Goal: Task Accomplishment & Management: Complete application form

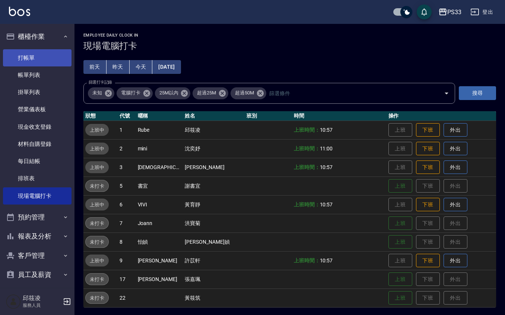
click at [37, 66] on link "打帳單" at bounding box center [37, 57] width 69 height 17
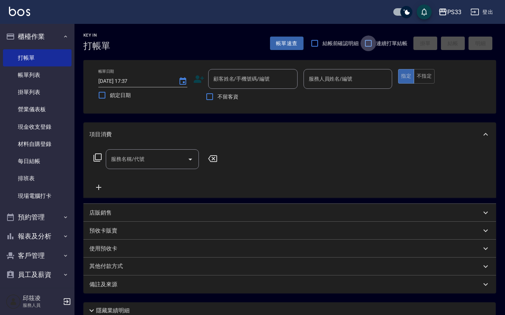
click at [367, 45] on input "連續打單結帳" at bounding box center [369, 43] width 16 height 16
checkbox input "true"
click at [198, 73] on icon at bounding box center [198, 78] width 11 height 11
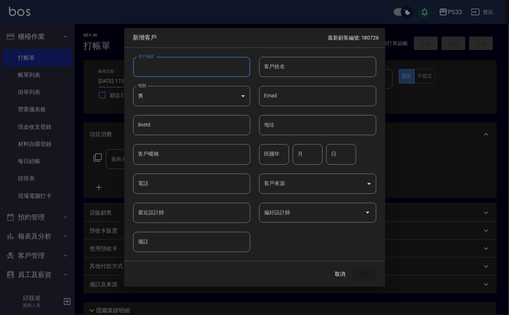
click at [198, 68] on input "客戶編號" at bounding box center [191, 67] width 117 height 20
type input "220930"
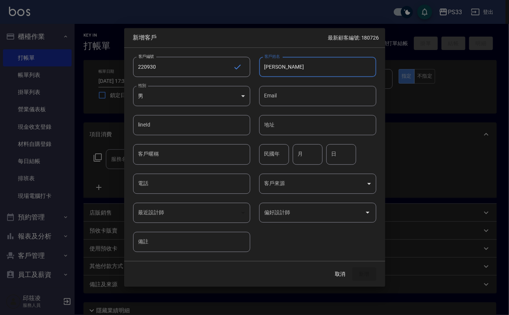
type input "黃佩瑩"
type input "66"
type input "9"
type input "30"
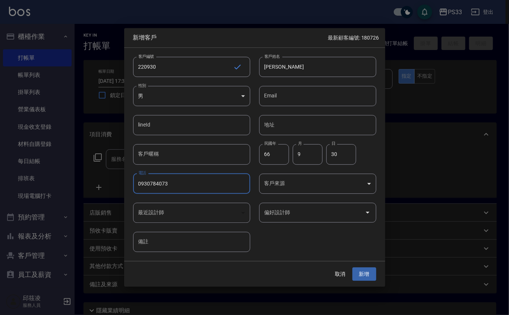
type input "0930784073"
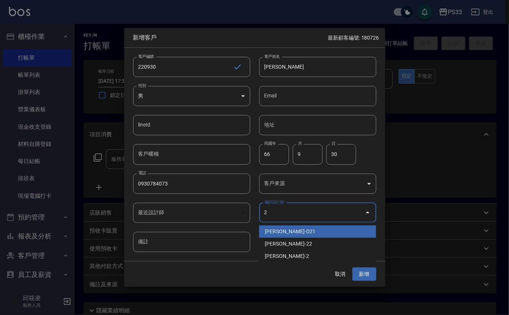
type input "劉名儀"
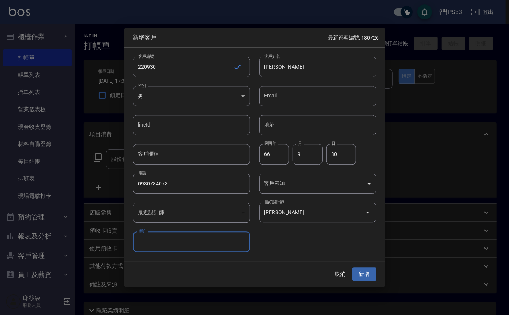
click at [352, 267] on button "新增" at bounding box center [364, 274] width 24 height 14
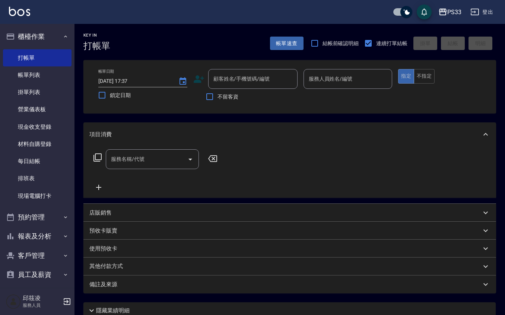
click at [199, 78] on icon at bounding box center [198, 78] width 11 height 11
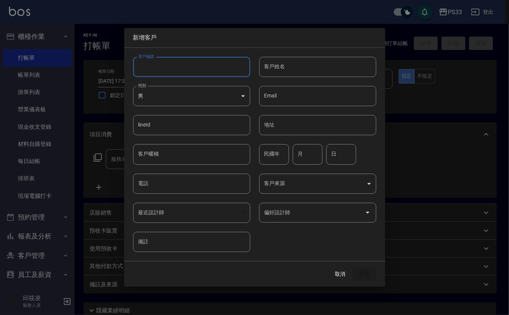
click at [205, 69] on input "客戶編號" at bounding box center [191, 67] width 117 height 20
type input "210815"
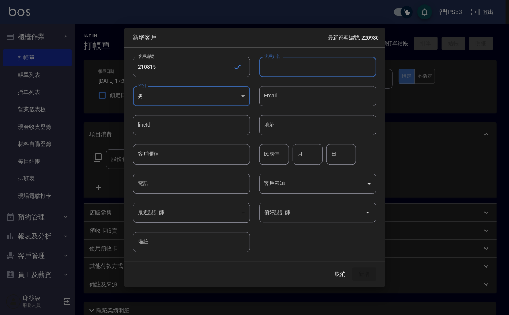
click at [300, 66] on input "客戶姓名" at bounding box center [317, 67] width 117 height 20
type input "黃秦秦"
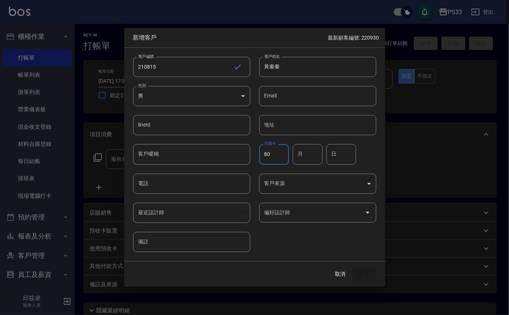
type input "80"
type input "8"
type input "15"
type input "0913760815"
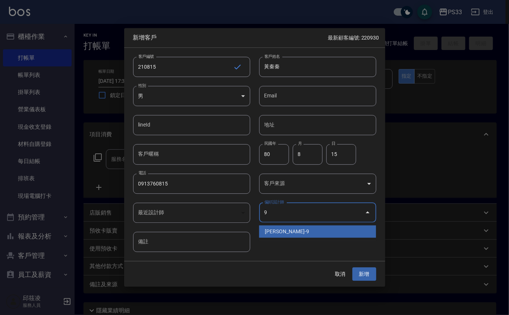
type input "許苡軒"
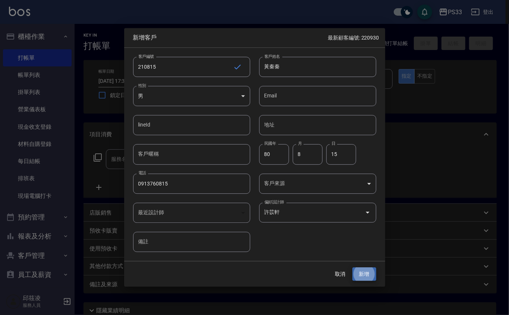
click at [352, 267] on button "新增" at bounding box center [364, 274] width 24 height 14
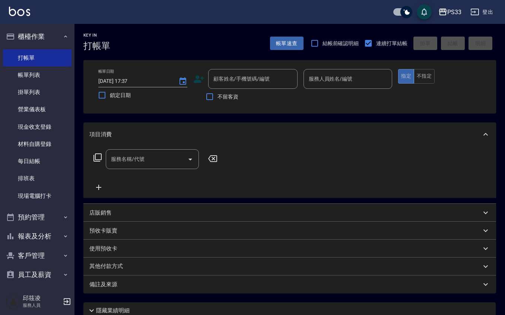
click at [196, 74] on icon at bounding box center [198, 78] width 11 height 11
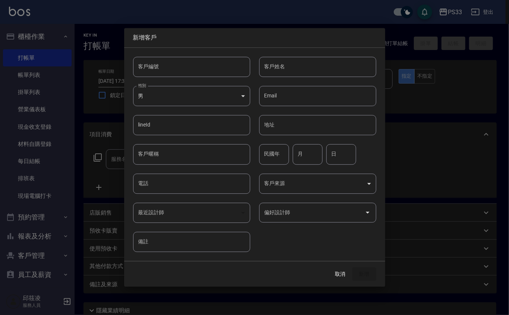
click at [202, 64] on input "客戶編號" at bounding box center [191, 67] width 117 height 20
type input "030422"
type input "陳芝蕎"
type input "80"
type input "4"
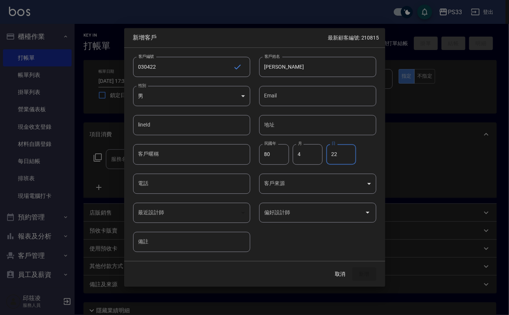
type input "22"
type input "0930504113"
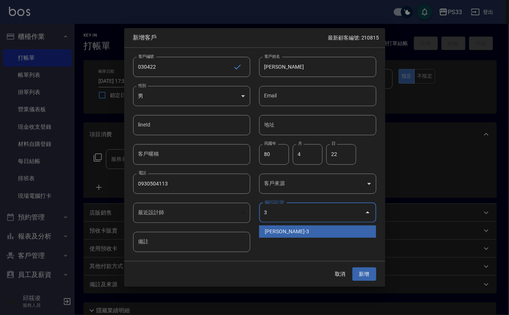
type input "張瑜瑄"
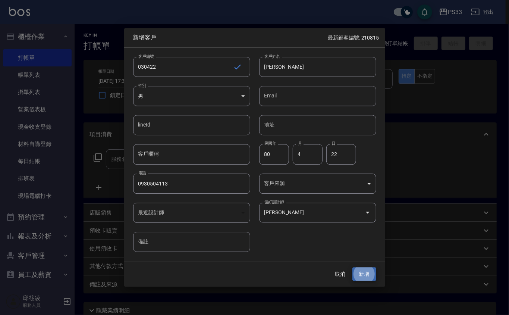
click at [352, 267] on button "新增" at bounding box center [364, 274] width 24 height 14
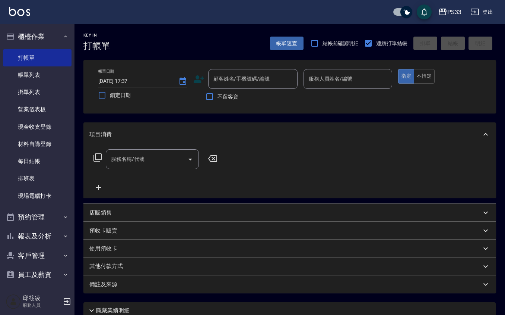
click at [202, 66] on div "帳單日期 2025/09/17 17:37 鎖定日期 顧客姓名/手機號碼/編號 顧客姓名/手機號碼/編號 不留客資 服務人員姓名/編號 服務人員姓名/編號 指…" at bounding box center [289, 86] width 413 height 53
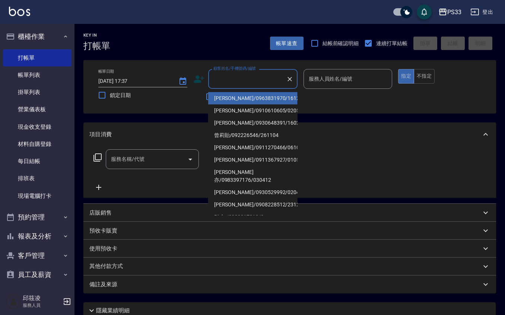
click at [212, 82] on input "顧客姓名/手機號碼/編號" at bounding box center [248, 78] width 72 height 13
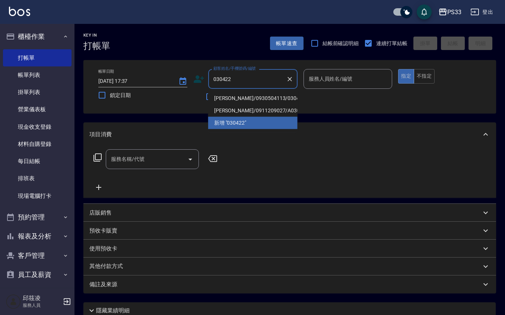
type input "[PERSON_NAME]/0930504113/030422"
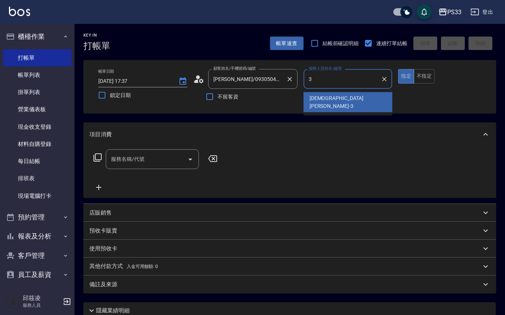
type input "[PERSON_NAME]-3"
type button "true"
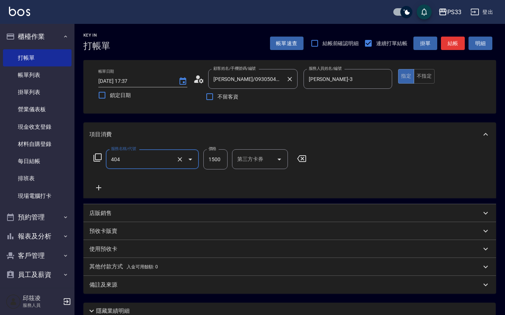
type input "設計染髮(404)"
type input "1299"
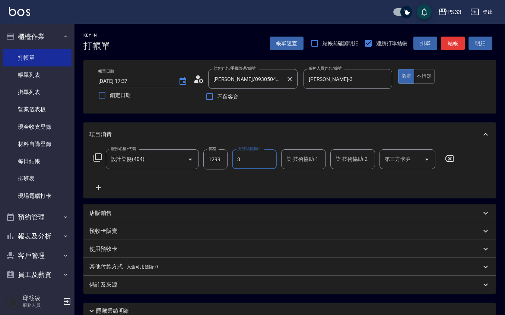
type input "[PERSON_NAME]-3"
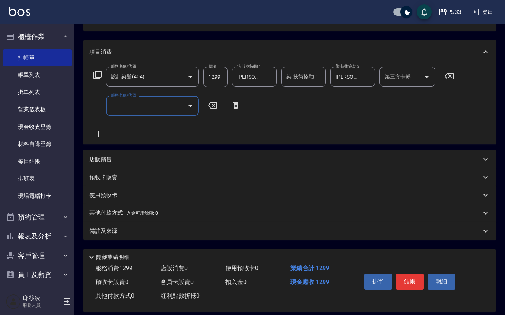
scroll to position [90, 0]
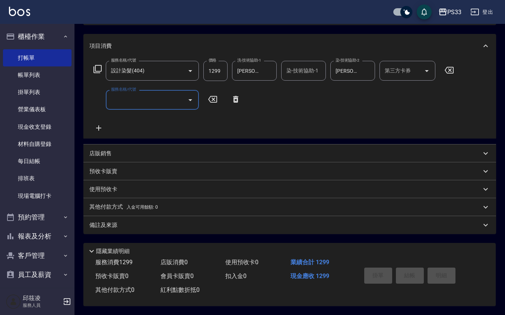
type input "2025/09/17 18:12"
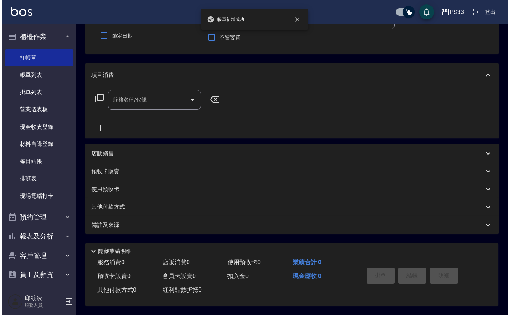
scroll to position [0, 0]
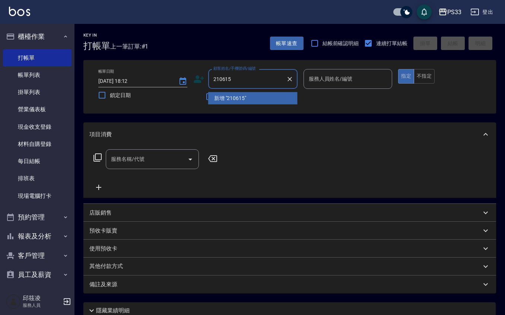
type input "210615"
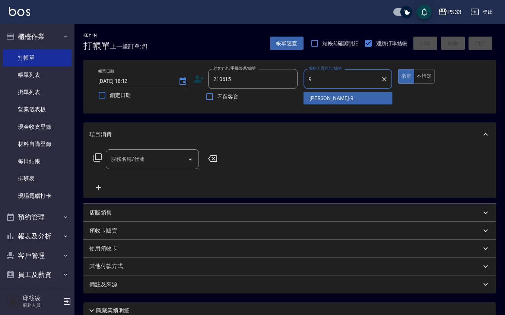
type input "苡軒-9"
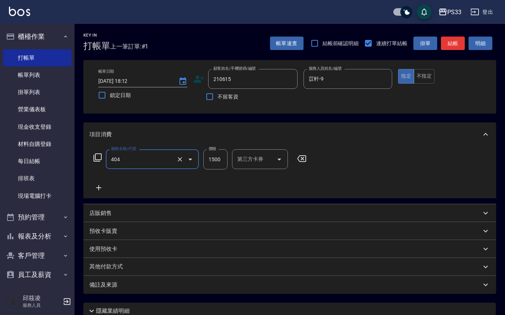
type input "設計染髮(404)"
type input "1099"
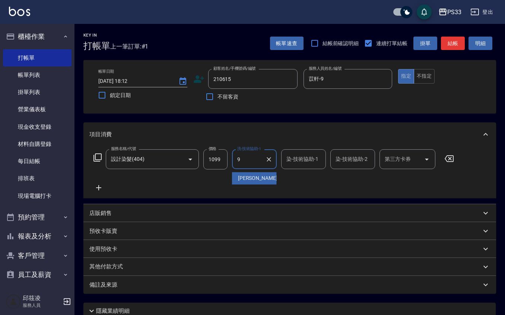
type input "苡軒-9"
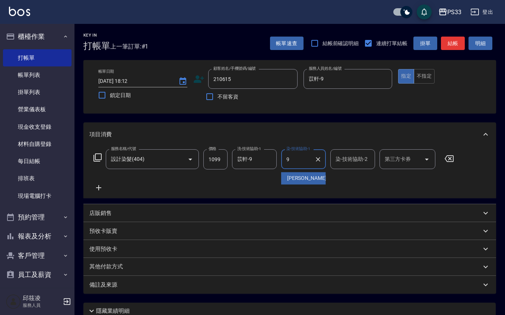
type input "苡軒-9"
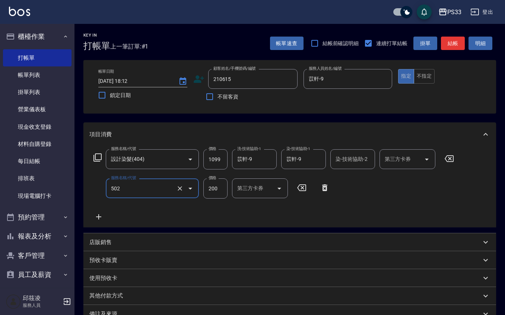
type input "自備護髮(502)"
type input "300"
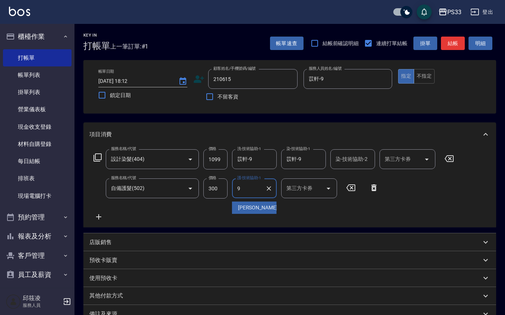
type input "苡軒-9"
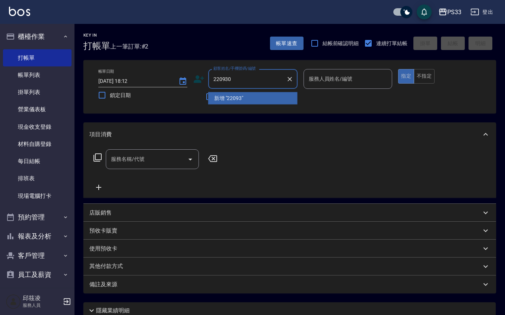
type input "220930"
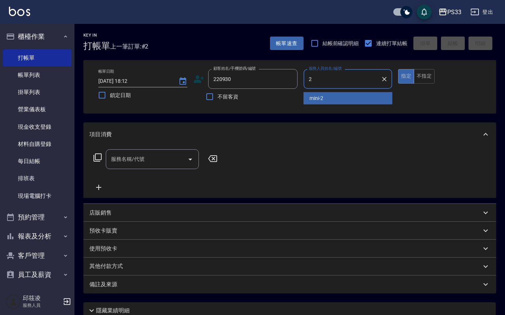
type input "mini-2"
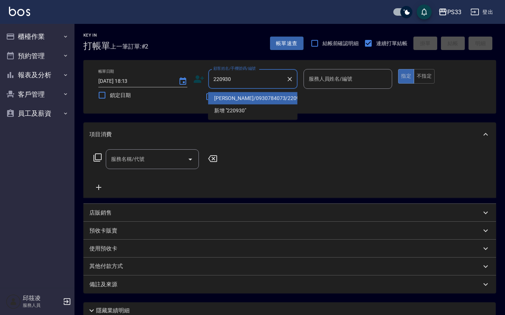
type input "[PERSON_NAME]/0930784073/220930"
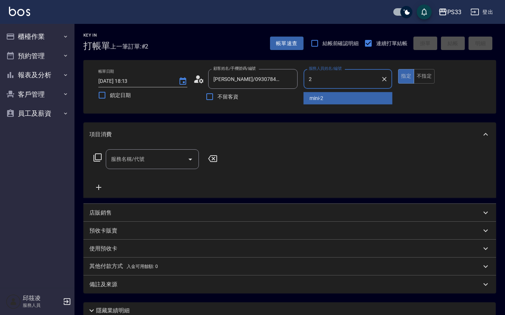
type input "mini-2"
type button "true"
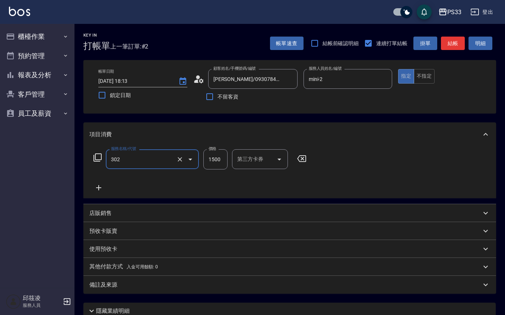
type input "設計燙髮(302)"
type input "1399"
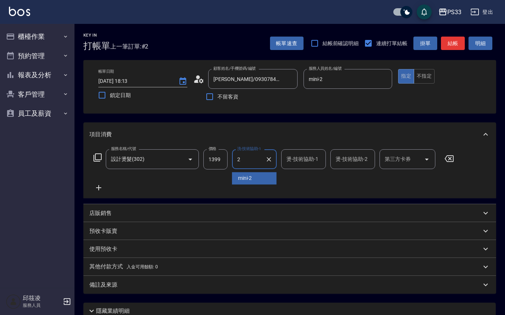
type input "mini-2"
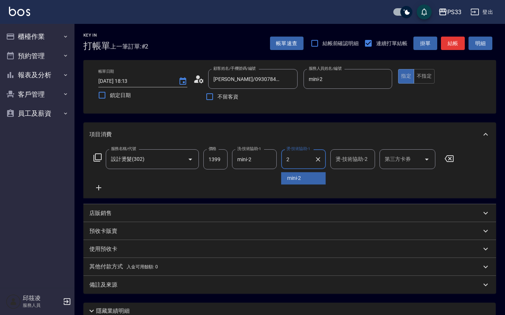
type input "mini-2"
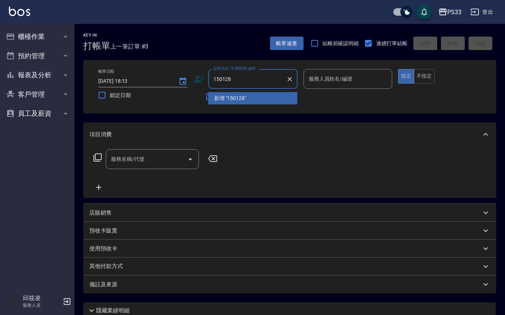
type input "150128"
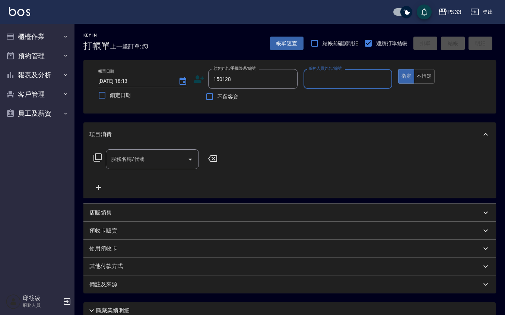
type input "1"
type input "[PERSON_NAME]/0966864752/150128"
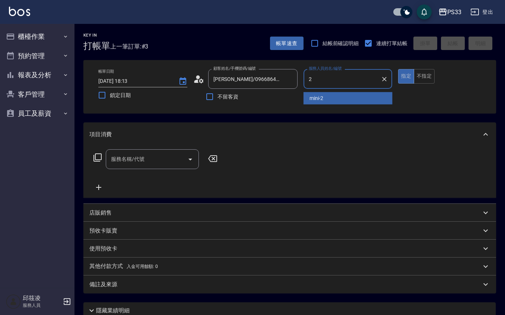
type input "mini-2"
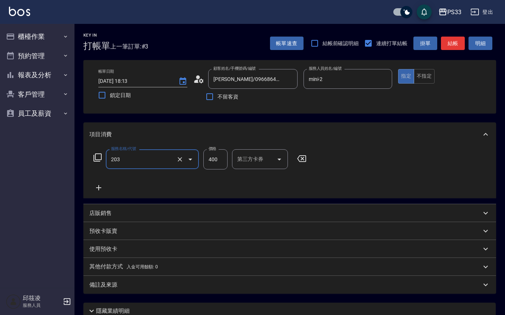
type input "指定單剪(203)"
type input "300"
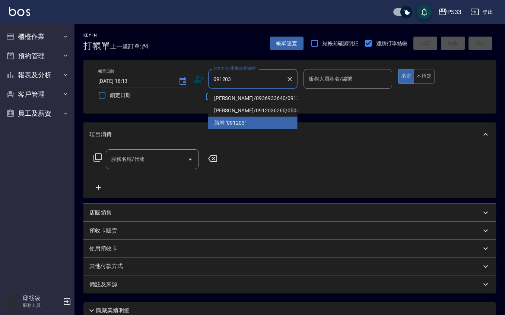
type input "[PERSON_NAME]/0936933640/091203"
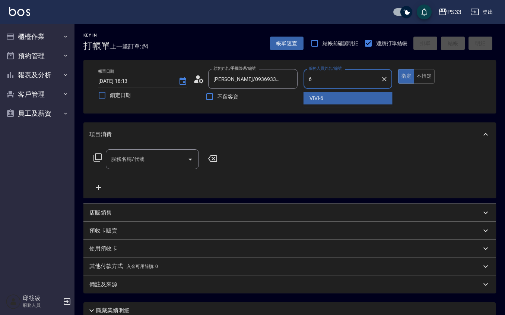
type input "VIVI-6"
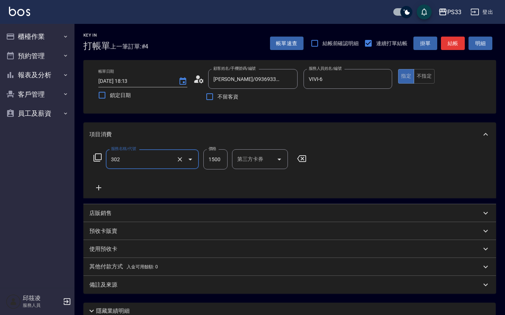
type input "設計燙髮(302)"
type input "2000"
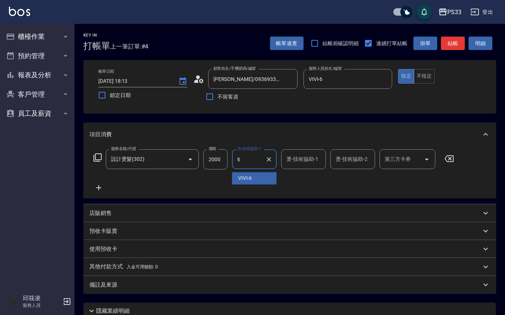
type input "VIVI-6"
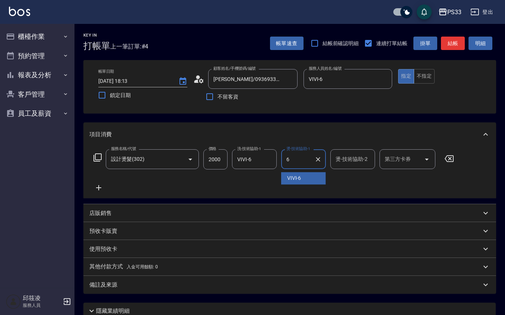
type input "VIVI-6"
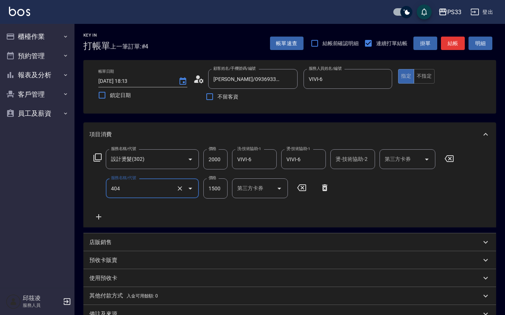
type input "設計染髮(404)"
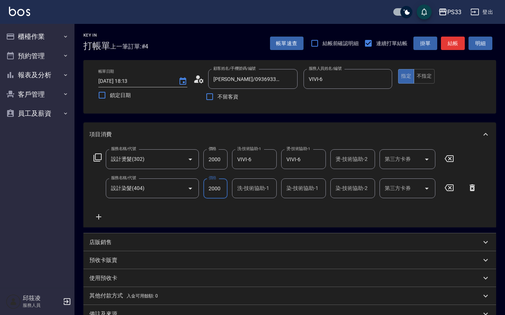
type input "2000"
type input "苡軒-9"
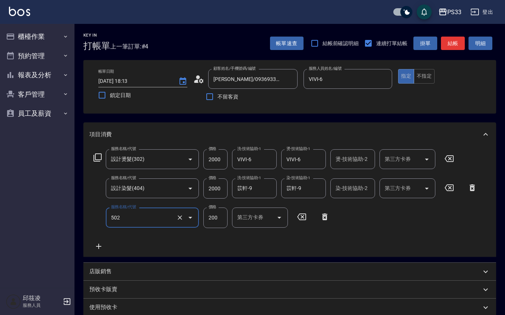
type input "自備護髮(502)"
type input "900"
type input "苡軒-9"
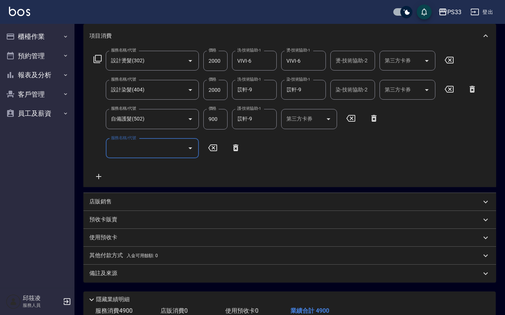
scroll to position [99, 0]
click at [145, 198] on div "店販銷售" at bounding box center [285, 201] width 392 height 8
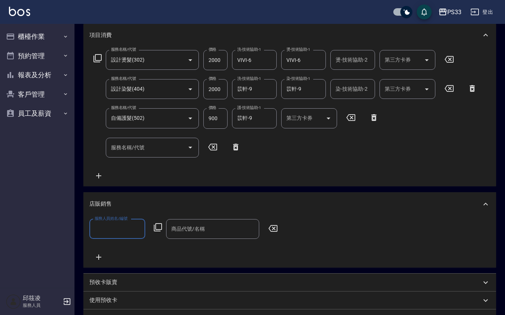
scroll to position [0, 0]
type input "VIVI-6"
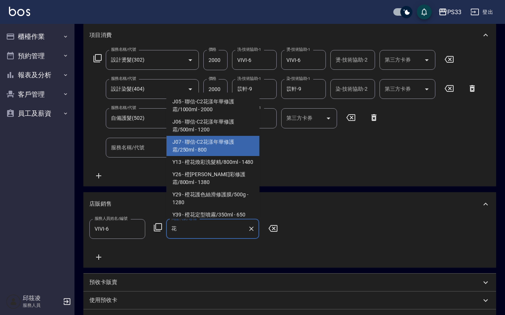
type input "聯信-C2花漾年華修護霜/250ml"
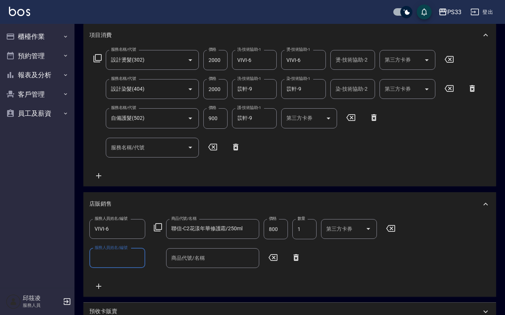
scroll to position [241, 0]
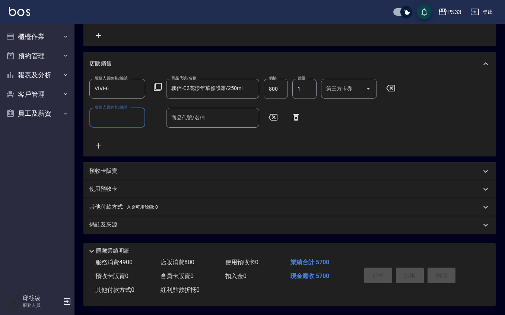
type input "[DATE] 18:14"
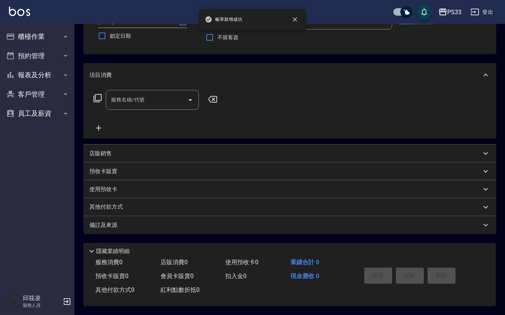
scroll to position [0, 0]
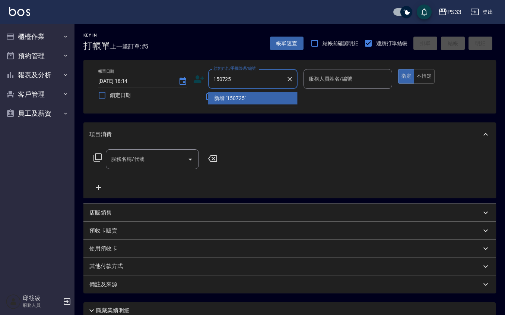
type input "150725"
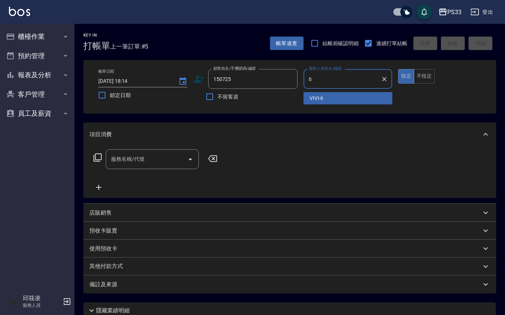
type input "VIVI-6"
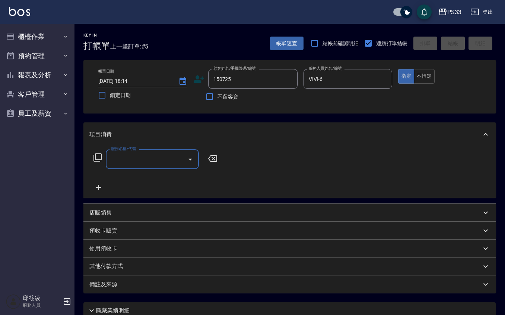
type input "黃葳緁/0963874025/150725"
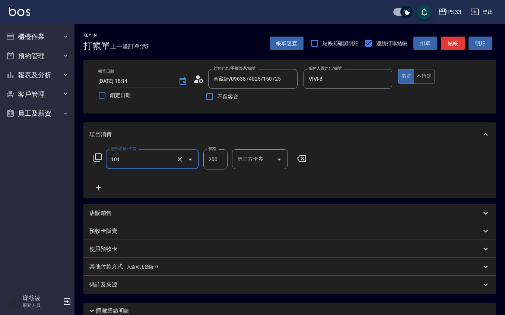
type input "洗髮(101)"
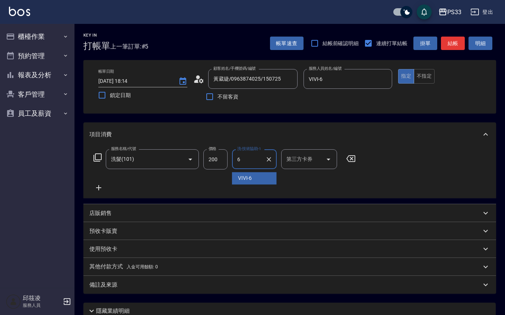
type input "VIVI-6"
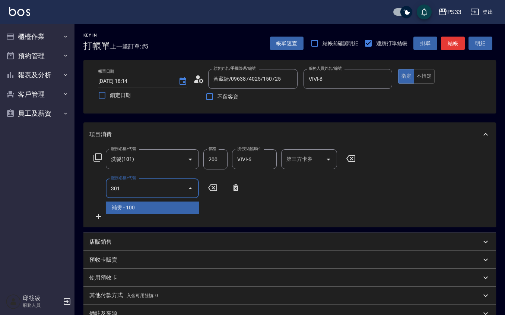
type input "補燙(301)"
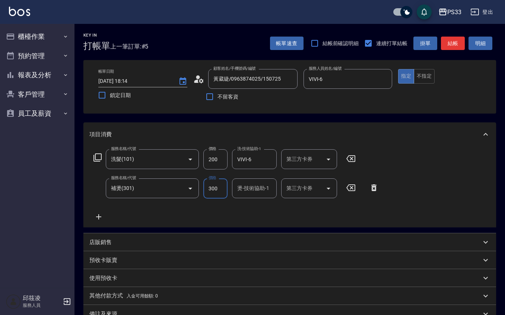
type input "300"
type input "VIVI-6"
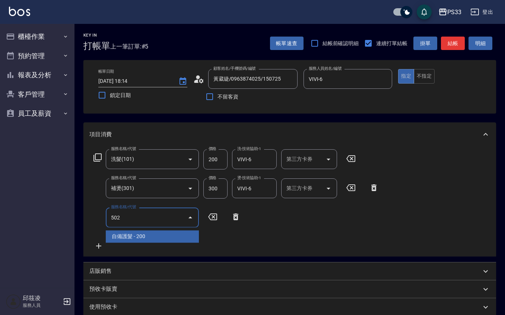
type input "自備護髮(502)"
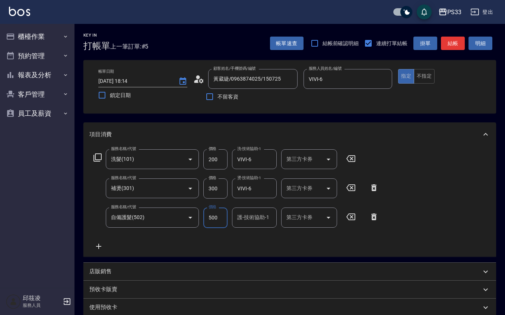
type input "500"
type input "VIVI-6"
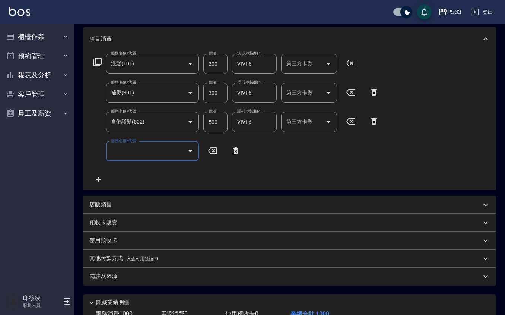
scroll to position [148, 0]
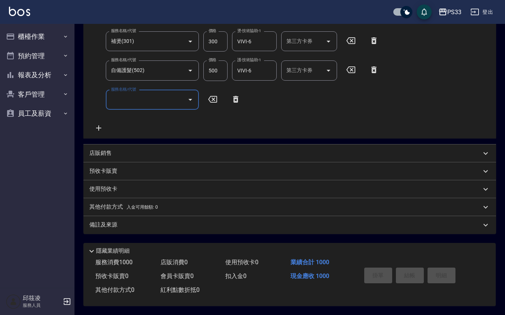
type input "[DATE] 18:15"
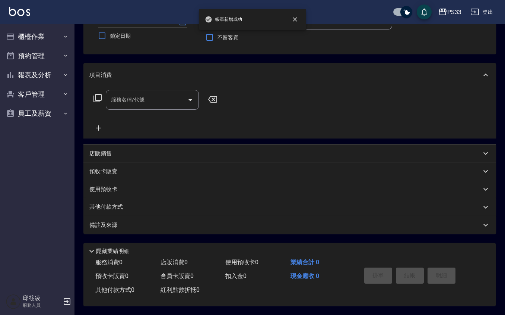
scroll to position [0, 0]
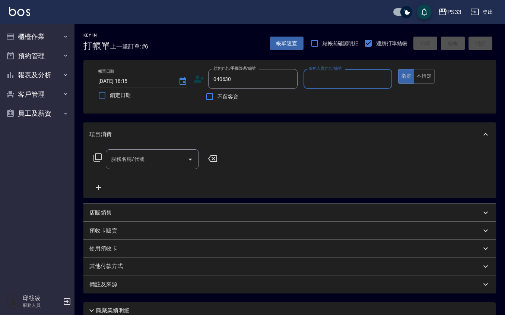
type input "林[PERSON_NAME]/0906353835/040630"
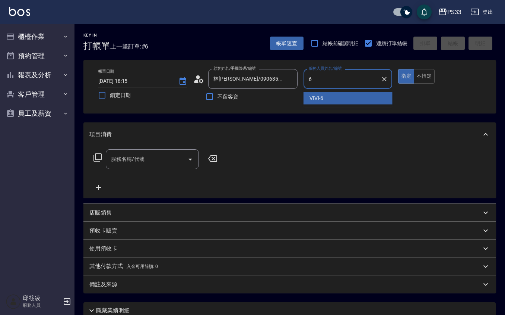
type input "VIVI-6"
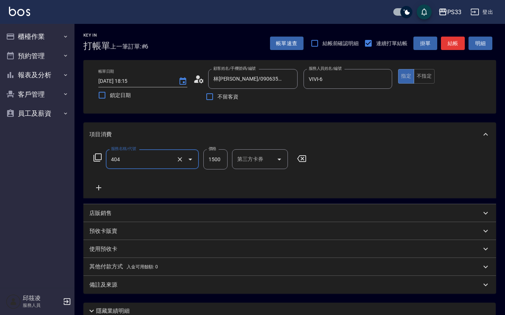
type input "設計染髮(404)"
type input "2000"
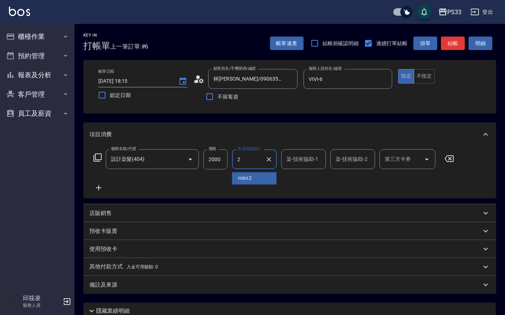
type input "mini-2"
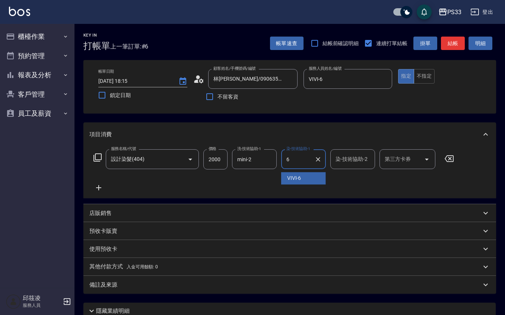
type input "VIVI-6"
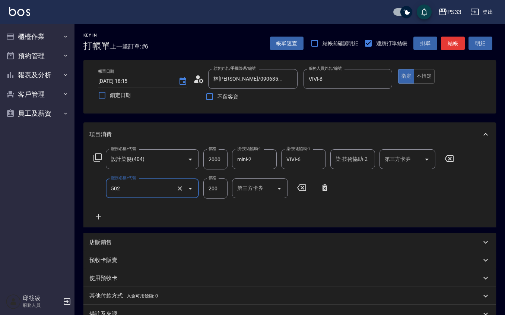
type input "自備護髮(502)"
type input "500"
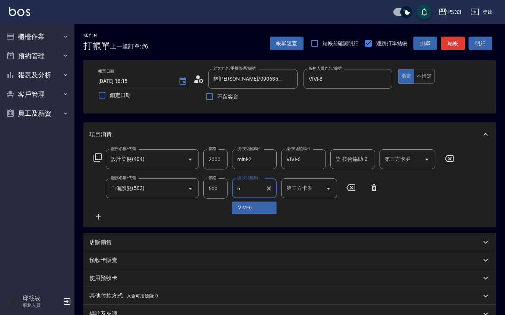
type input "VIVI-6"
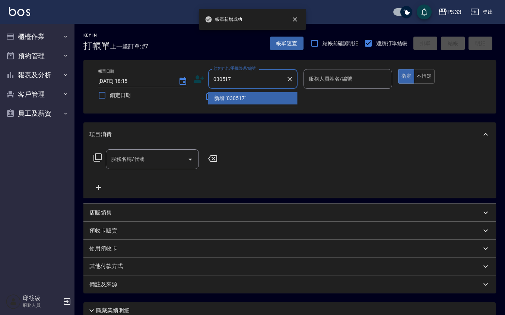
type input "030517"
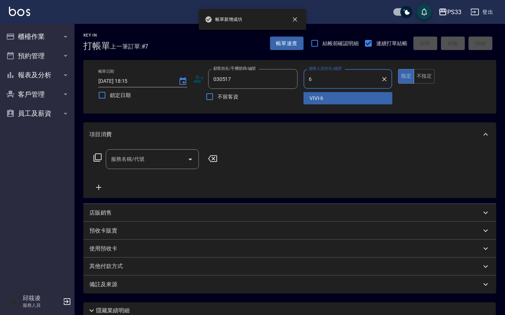
type input "VIVI-6"
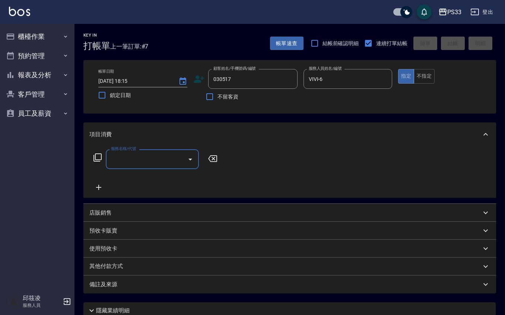
type input "[PERSON_NAME]/0905143116/030517"
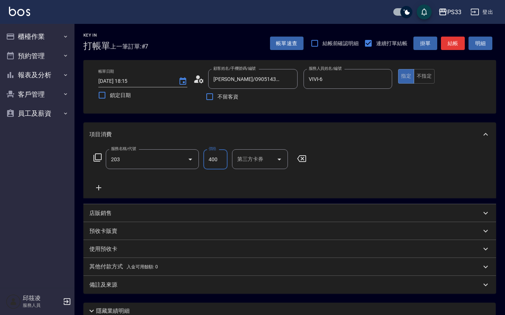
type input "指定單剪(203)"
type input "300"
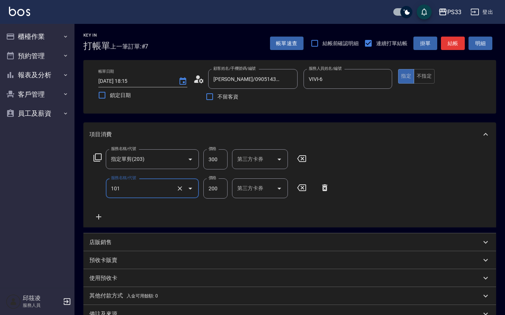
type input "洗髮(101)"
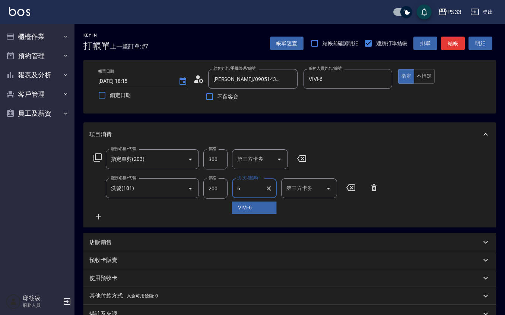
type input "VIVI-6"
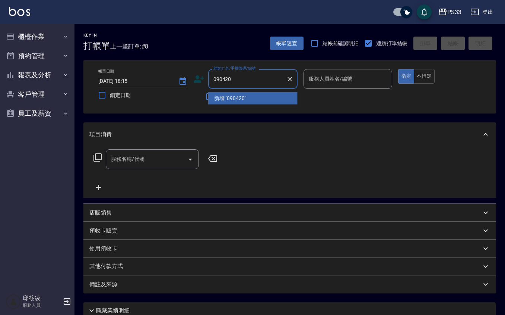
type input "090420"
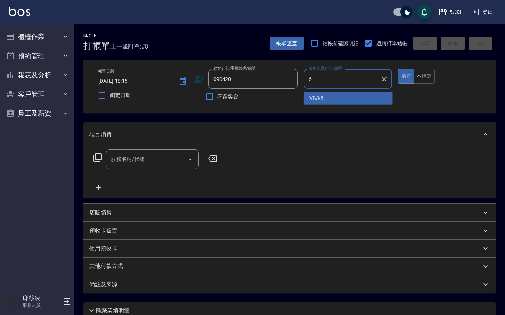
type input "VIVI-6"
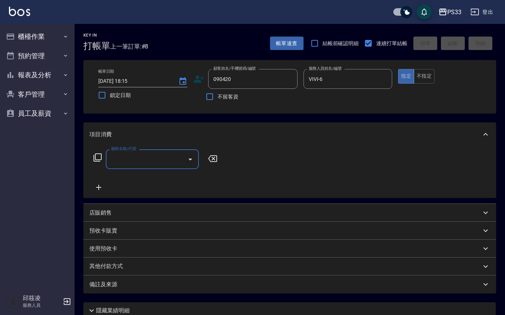
type input "[PERSON_NAME]呈/0928835723/090420"
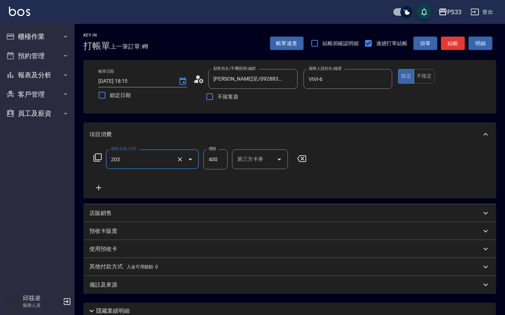
type input "指定單剪(203)"
type input "200"
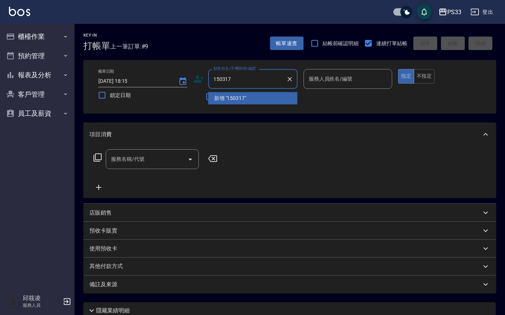
type input "150317"
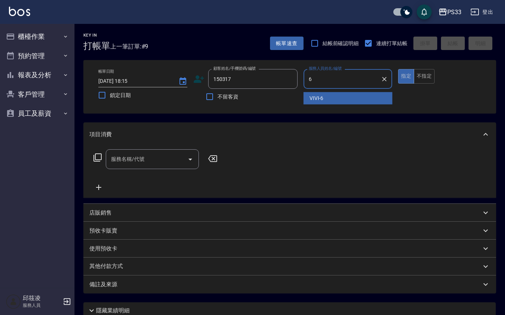
type input "VIVI-6"
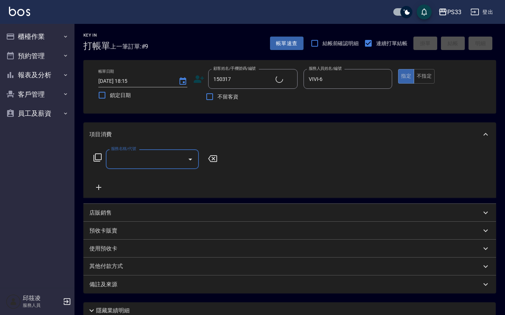
type input "[PERSON_NAME]名/0919515662/150317"
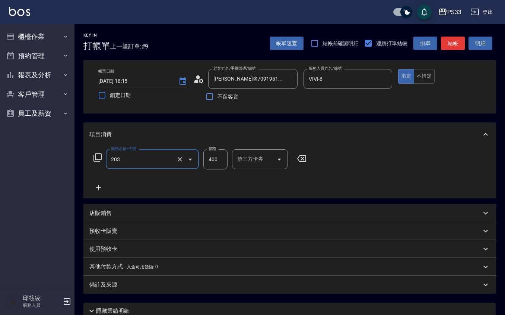
type input "指定單剪(203)"
type input "300"
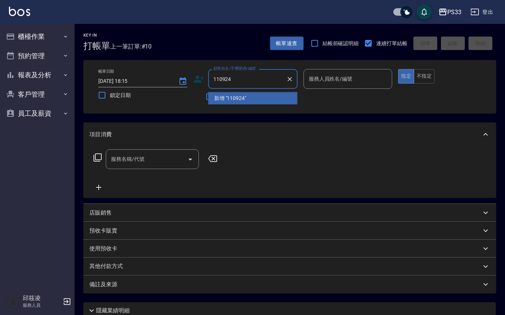
type input "110924"
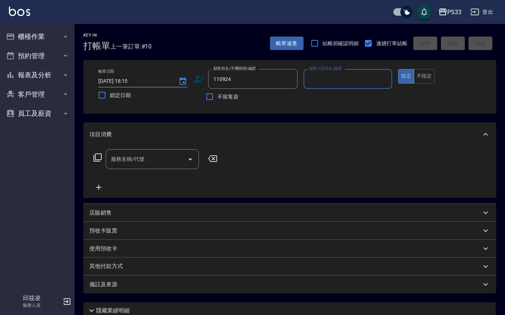
type input "2"
type input "[PERSON_NAME]/0965409590/110924"
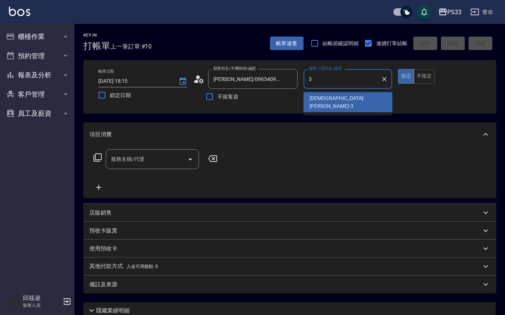
type input "[PERSON_NAME]-3"
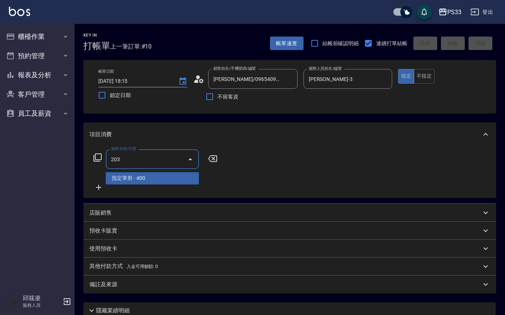
type input "指定單剪(203)"
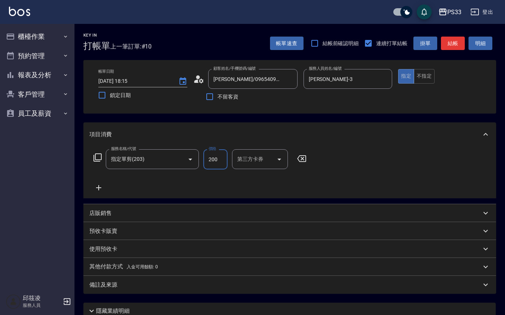
type input "200"
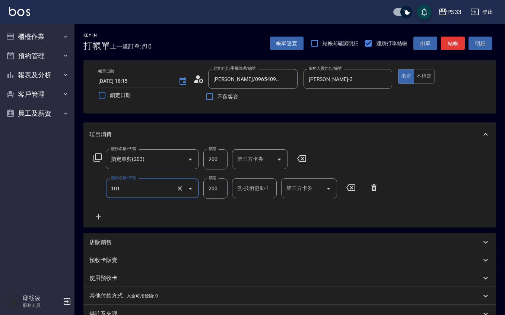
type input "洗髮(101)"
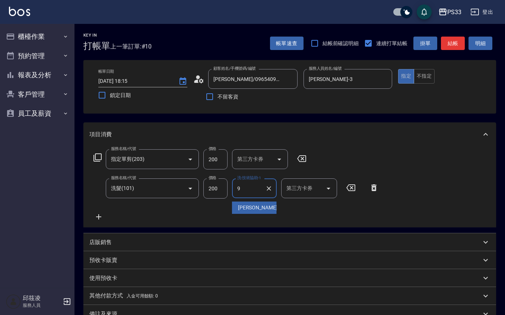
type input "苡軒-9"
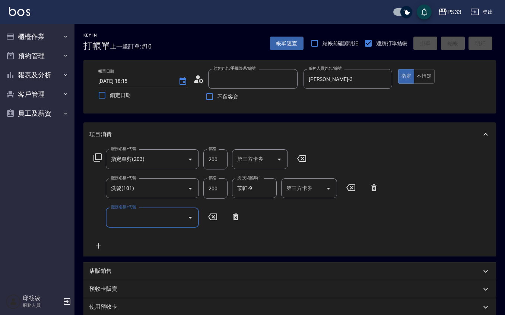
type input "[DATE] 18:16"
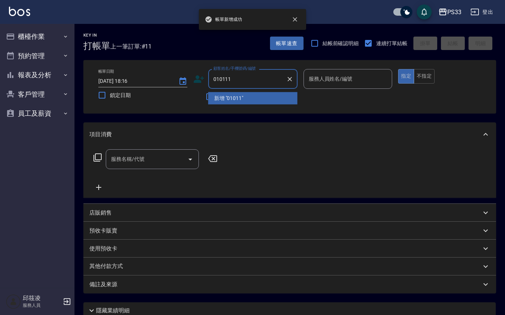
type input "010111"
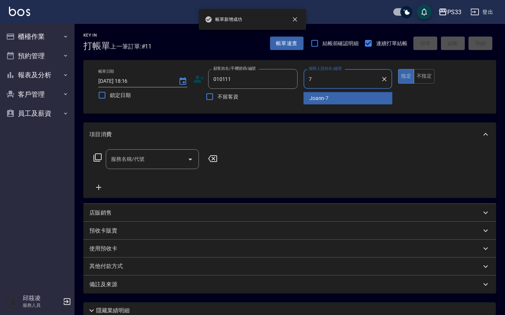
type input "Joann-7"
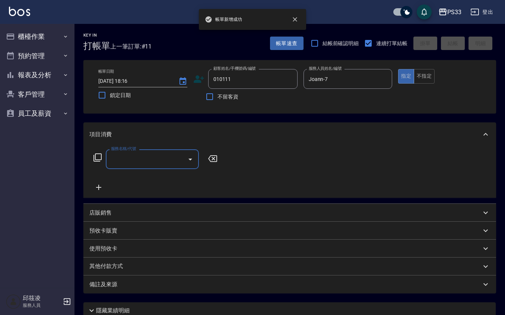
type input "[PERSON_NAME]/0981817372/010111"
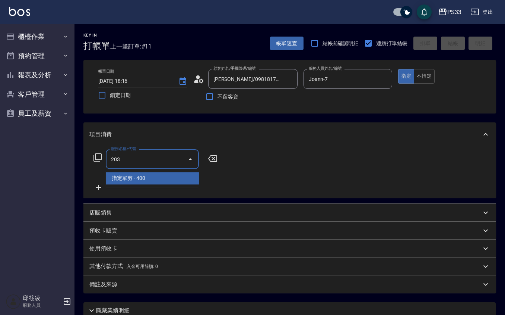
type input "指定單剪(203)"
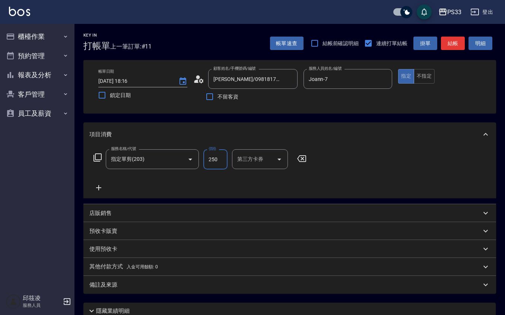
type input "250"
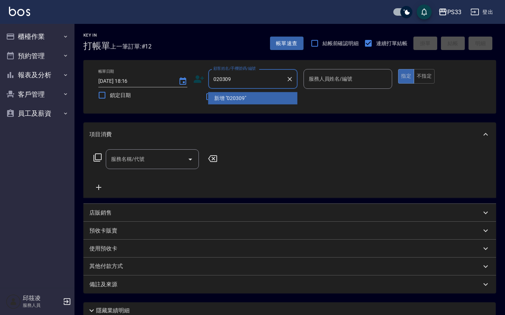
type input "020309"
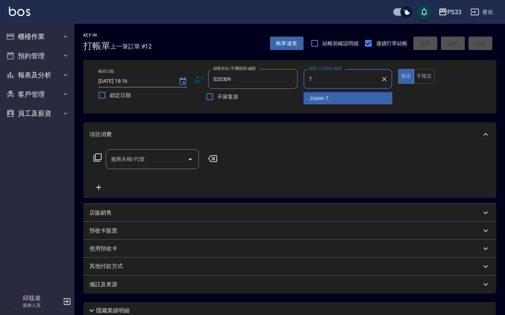
type input "Joann-7"
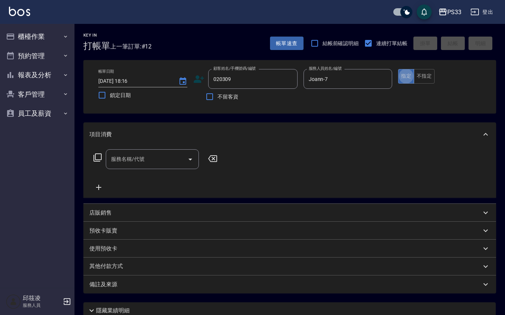
type input "[PERSON_NAME]/0917228713/020309"
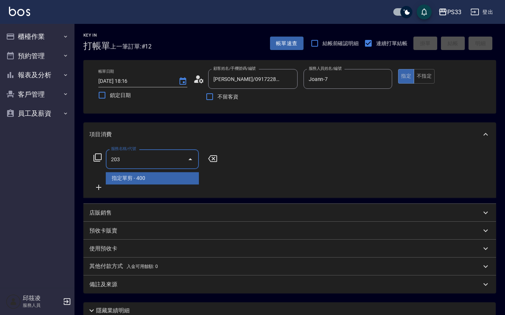
type input "指定單剪(203)"
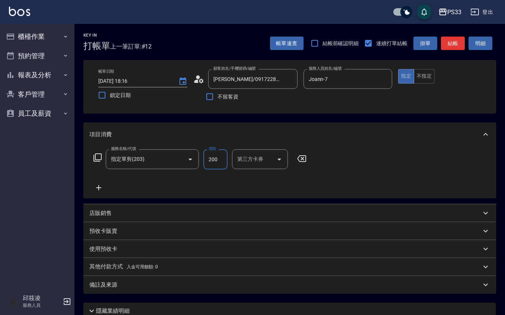
type input "200"
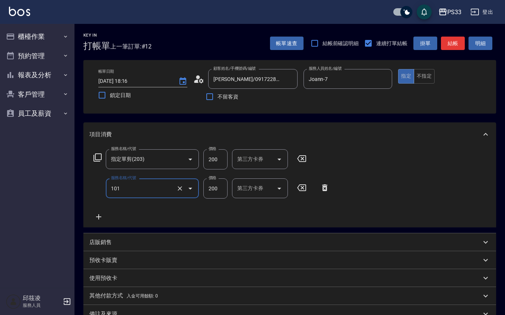
type input "洗髮(101)"
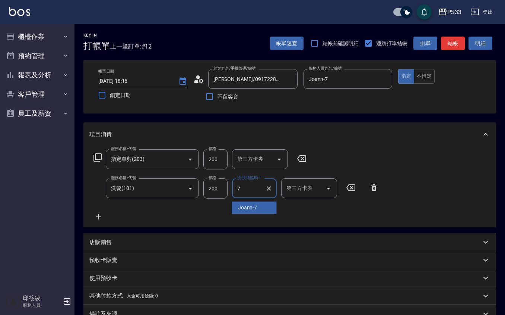
type input "Joann-7"
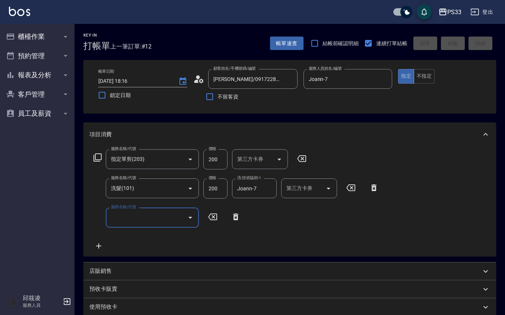
type input "[DATE] 18:17"
